Goal: Information Seeking & Learning: Learn about a topic

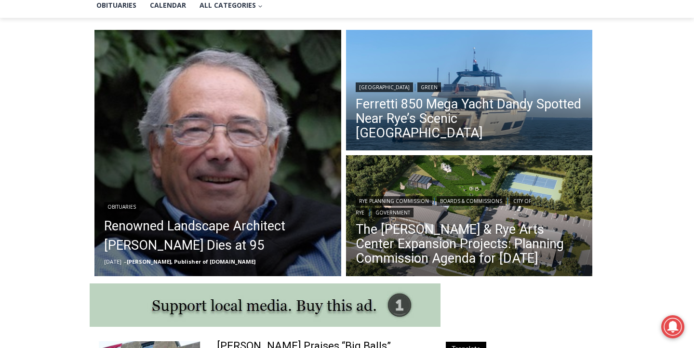
scroll to position [242, 0]
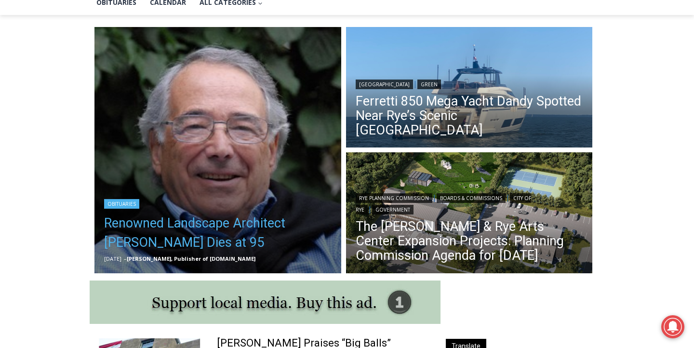
click at [185, 226] on link "Renowned Landscape Architect [PERSON_NAME] Dies at 95" at bounding box center [217, 232] width 227 height 39
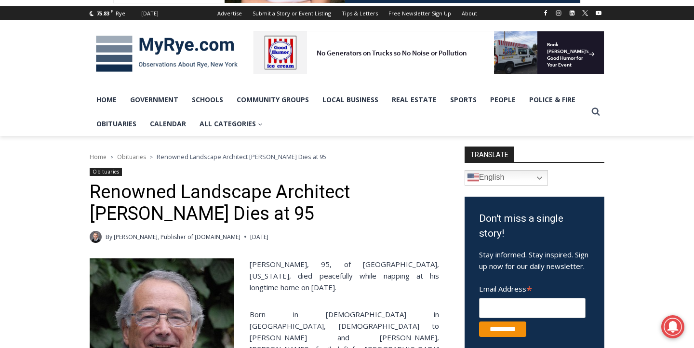
scroll to position [116, 0]
